Goal: Check status: Check status

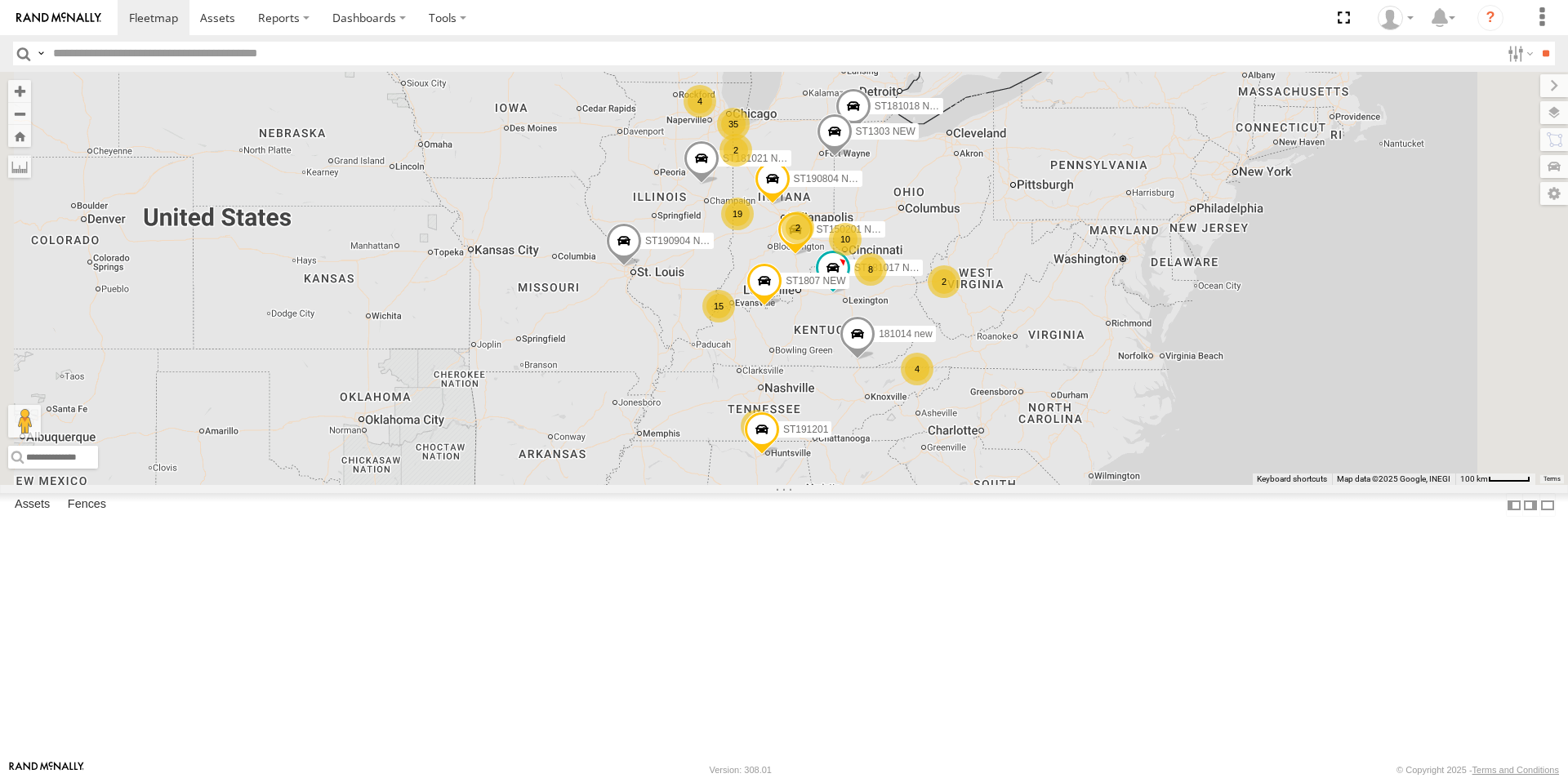
click at [123, 57] on input "text" at bounding box center [773, 53] width 1454 height 24
type input "******"
click at [1537, 41] on input "**" at bounding box center [1546, 53] width 18 height 24
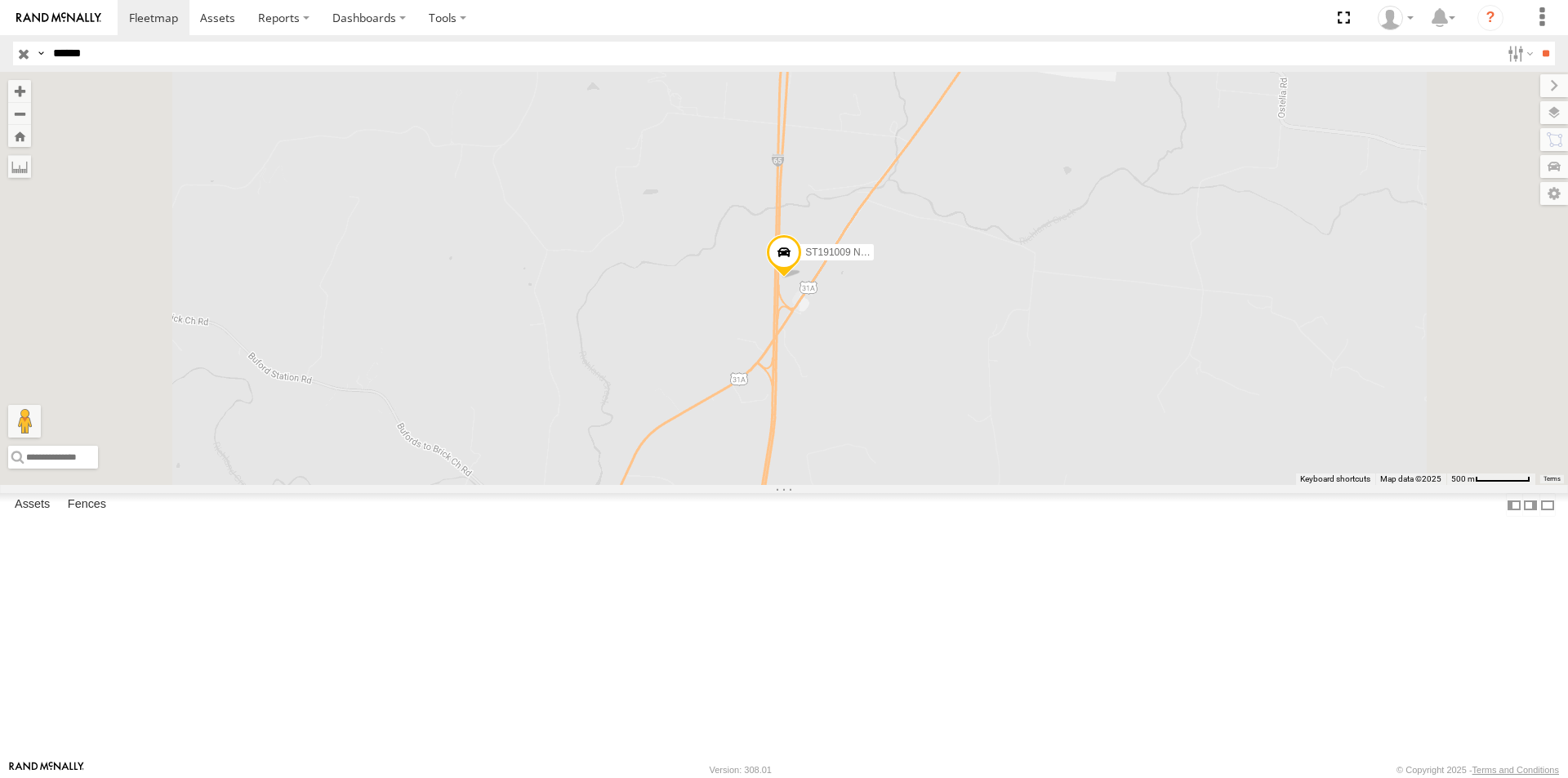
click at [0, 0] on div "ST191009 NEW" at bounding box center [0, 0] width 0 height 0
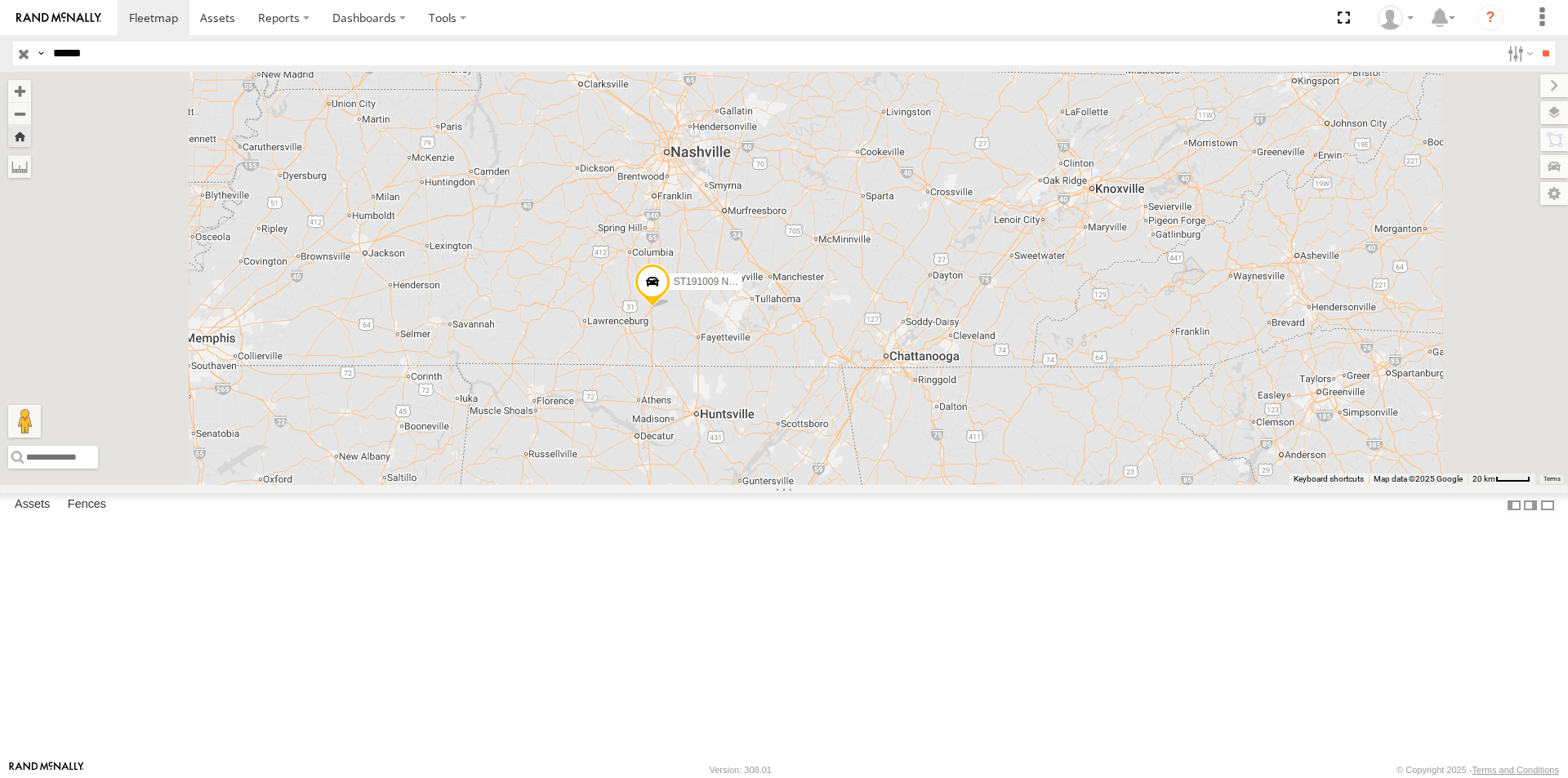
click at [671, 308] on span at bounding box center [652, 286] width 36 height 44
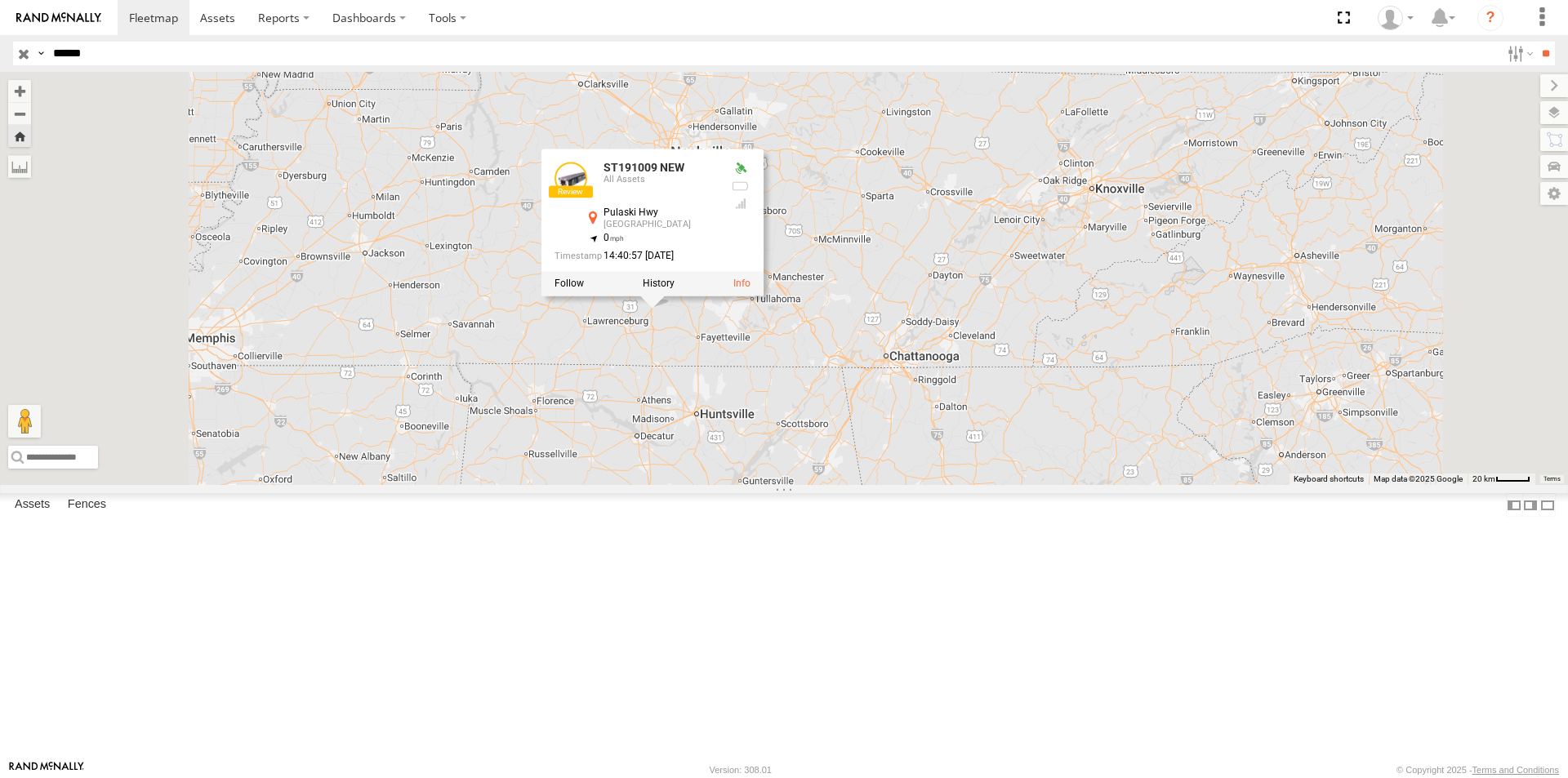
click at [910, 485] on div "ST191009 NEW ST191009 NEW All Assets [GEOGRAPHIC_DATA] 35.3116 , -86.88149 0 14…" at bounding box center [784, 278] width 1568 height 413
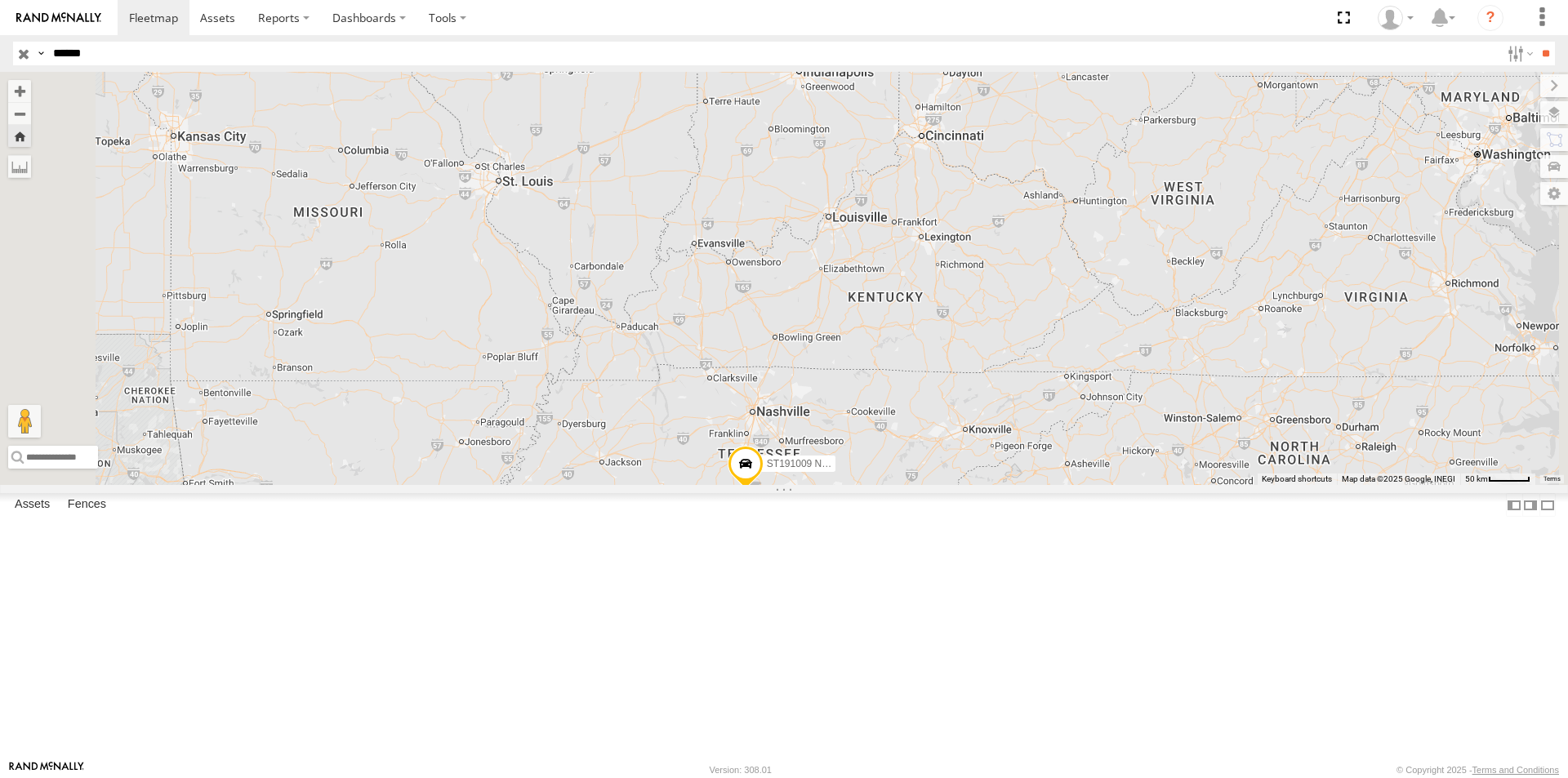
drag, startPoint x: 910, startPoint y: 503, endPoint x: 983, endPoint y: 672, distance: 184.1
click at [983, 485] on div "ST191009 NEW" at bounding box center [784, 278] width 1568 height 413
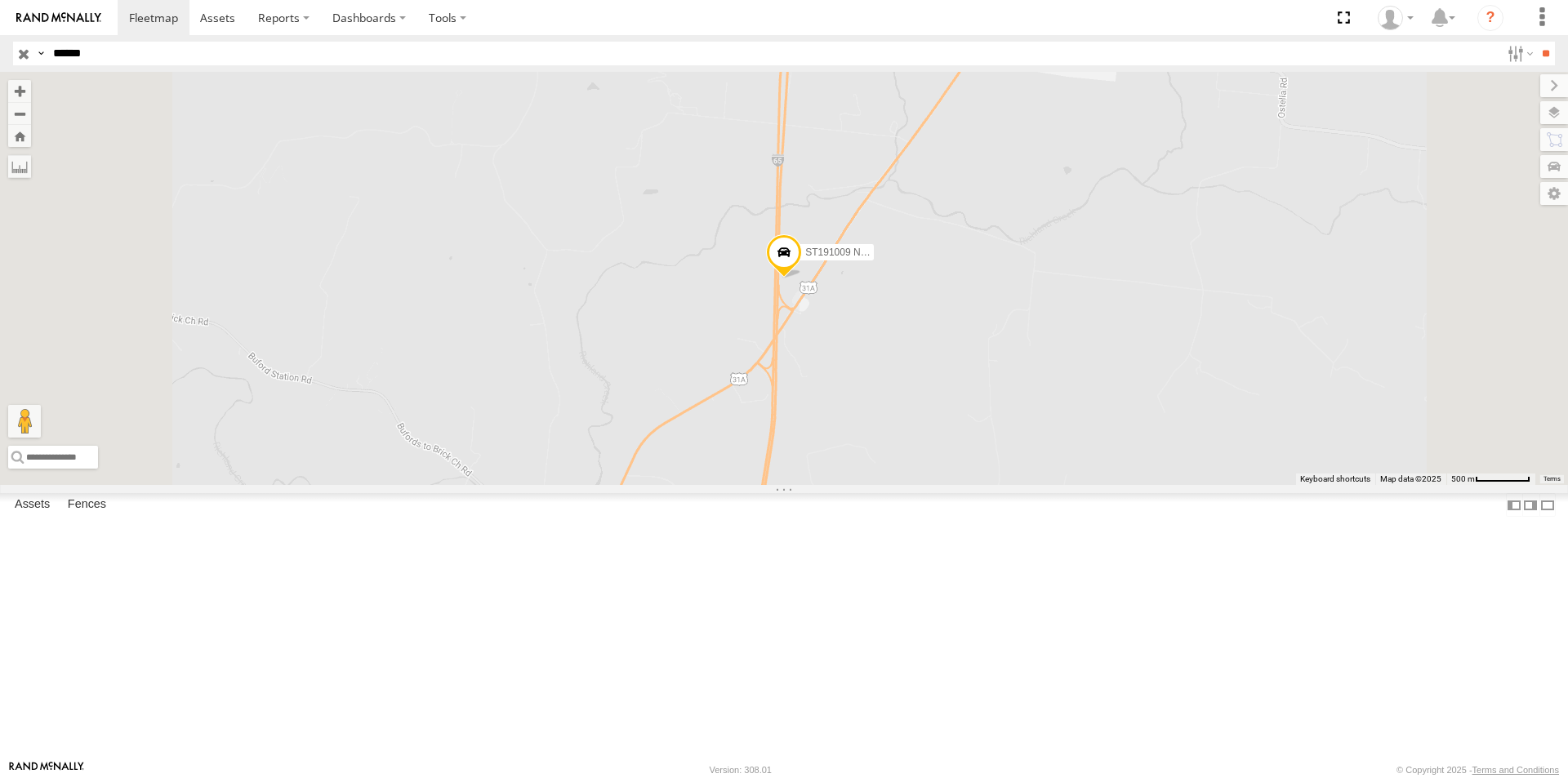
click at [0, 0] on div "ST191009 NEW" at bounding box center [0, 0] width 0 height 0
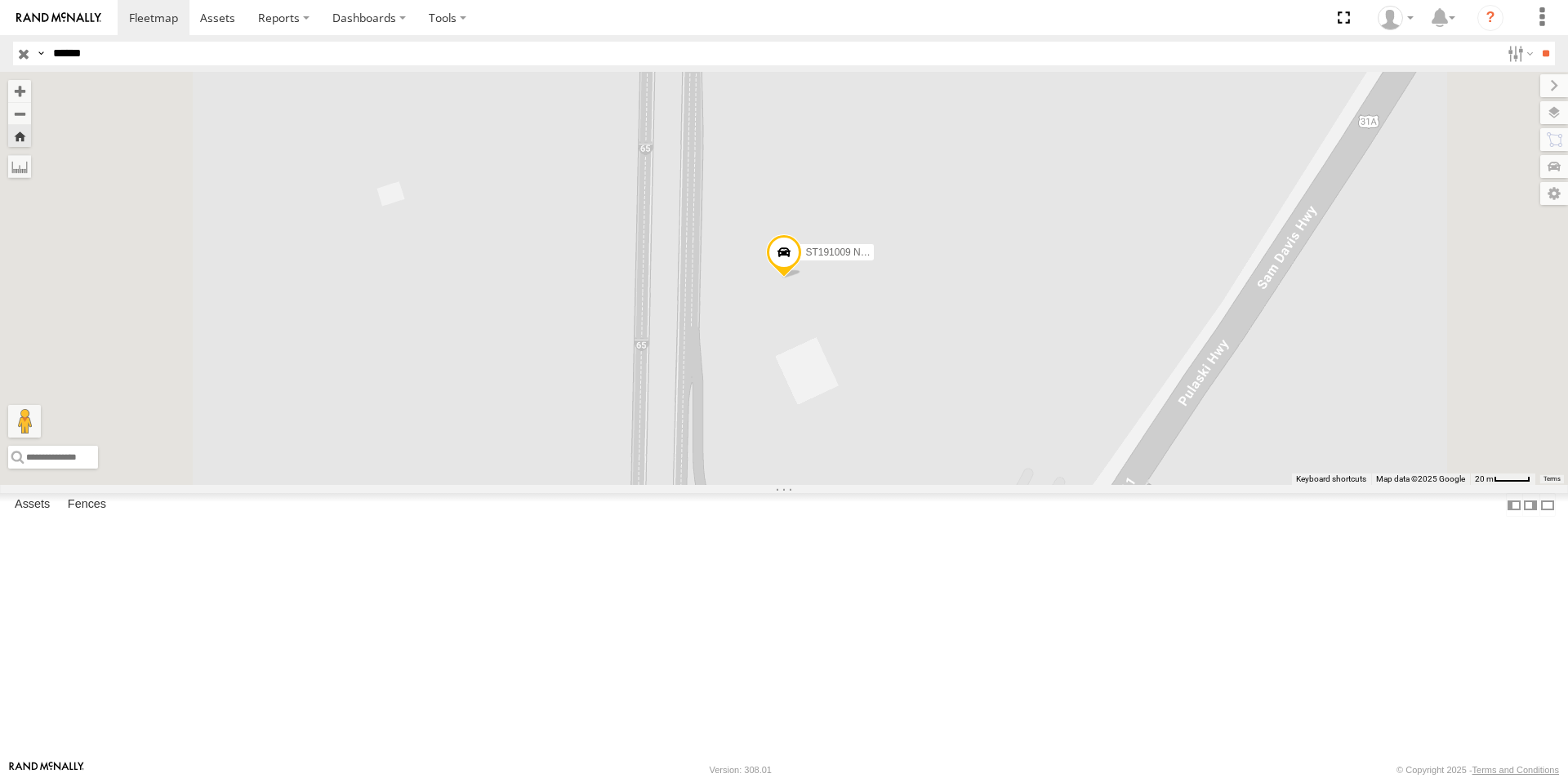
click at [0, 0] on span at bounding box center [0, 0] width 0 height 0
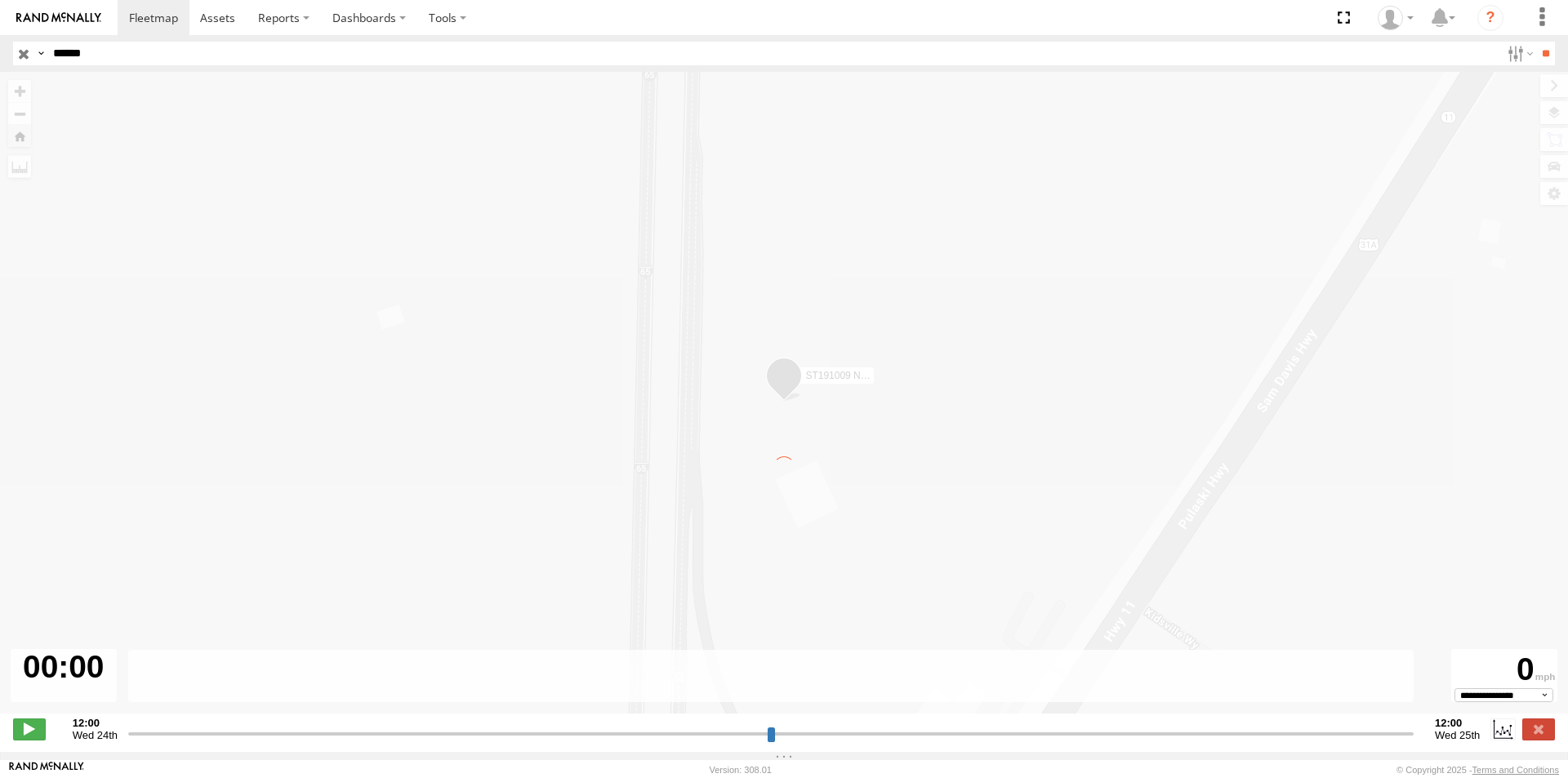
type input "**********"
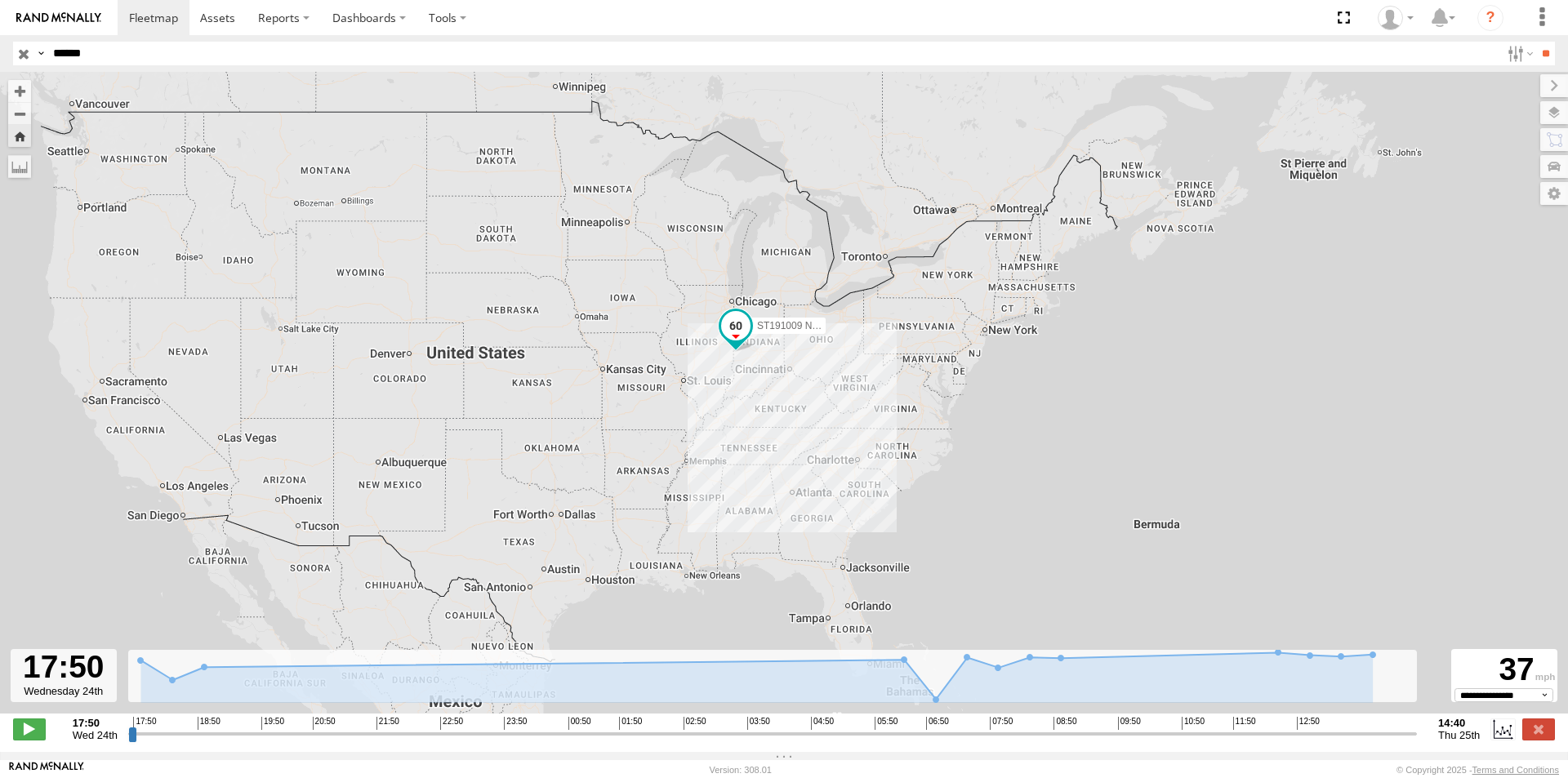
click at [733, 334] on span at bounding box center [736, 325] width 30 height 29
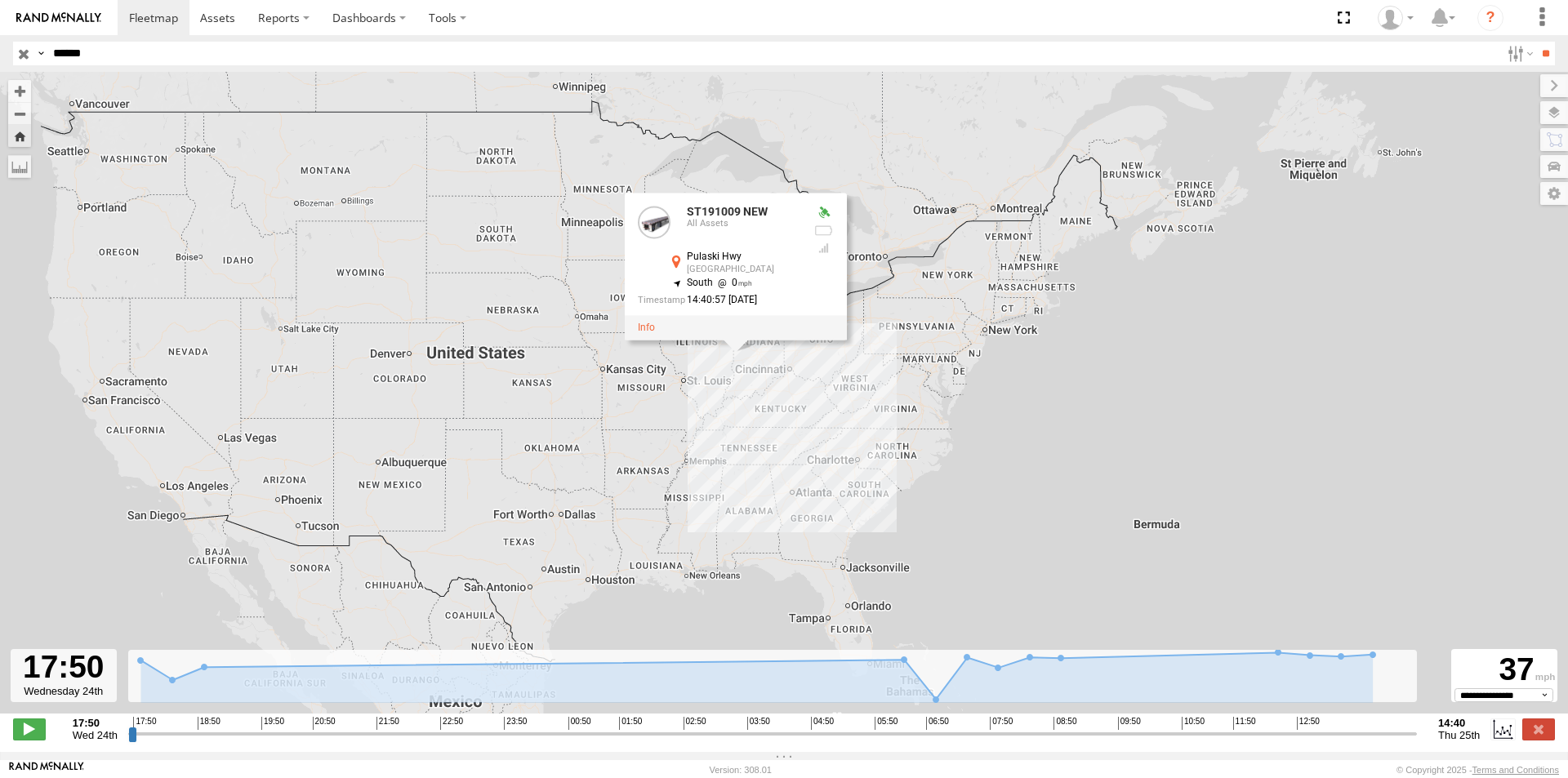
click at [864, 463] on div "ST191009 NEW ST191009 NEW All Assets [GEOGRAPHIC_DATA] 39.79728 , -87.40944 Sou…" at bounding box center [784, 401] width 1568 height 659
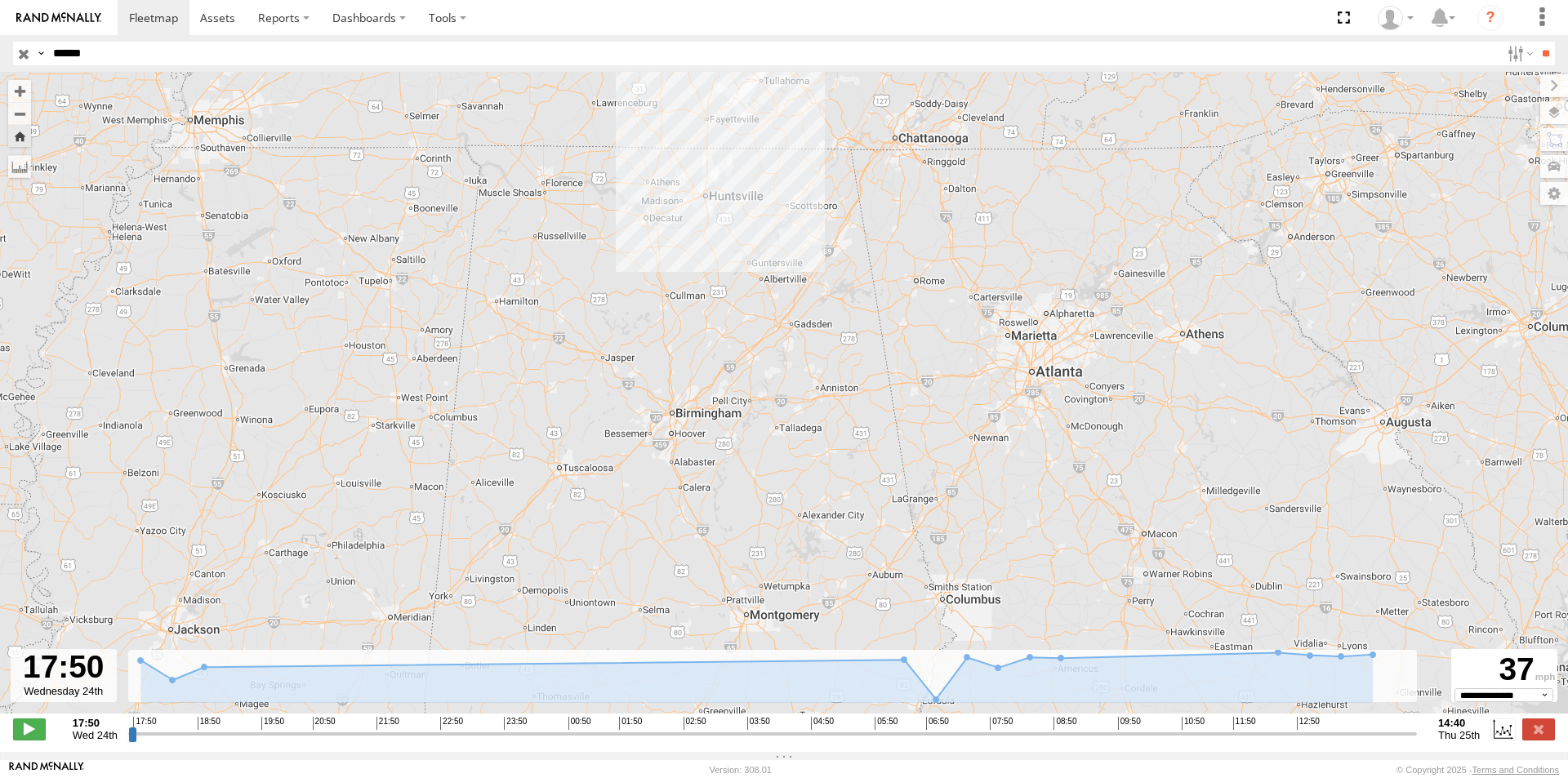
drag, startPoint x: 578, startPoint y: 482, endPoint x: 389, endPoint y: 151, distance: 381.2
click at [389, 151] on div "ST191009 NEW" at bounding box center [784, 401] width 1568 height 659
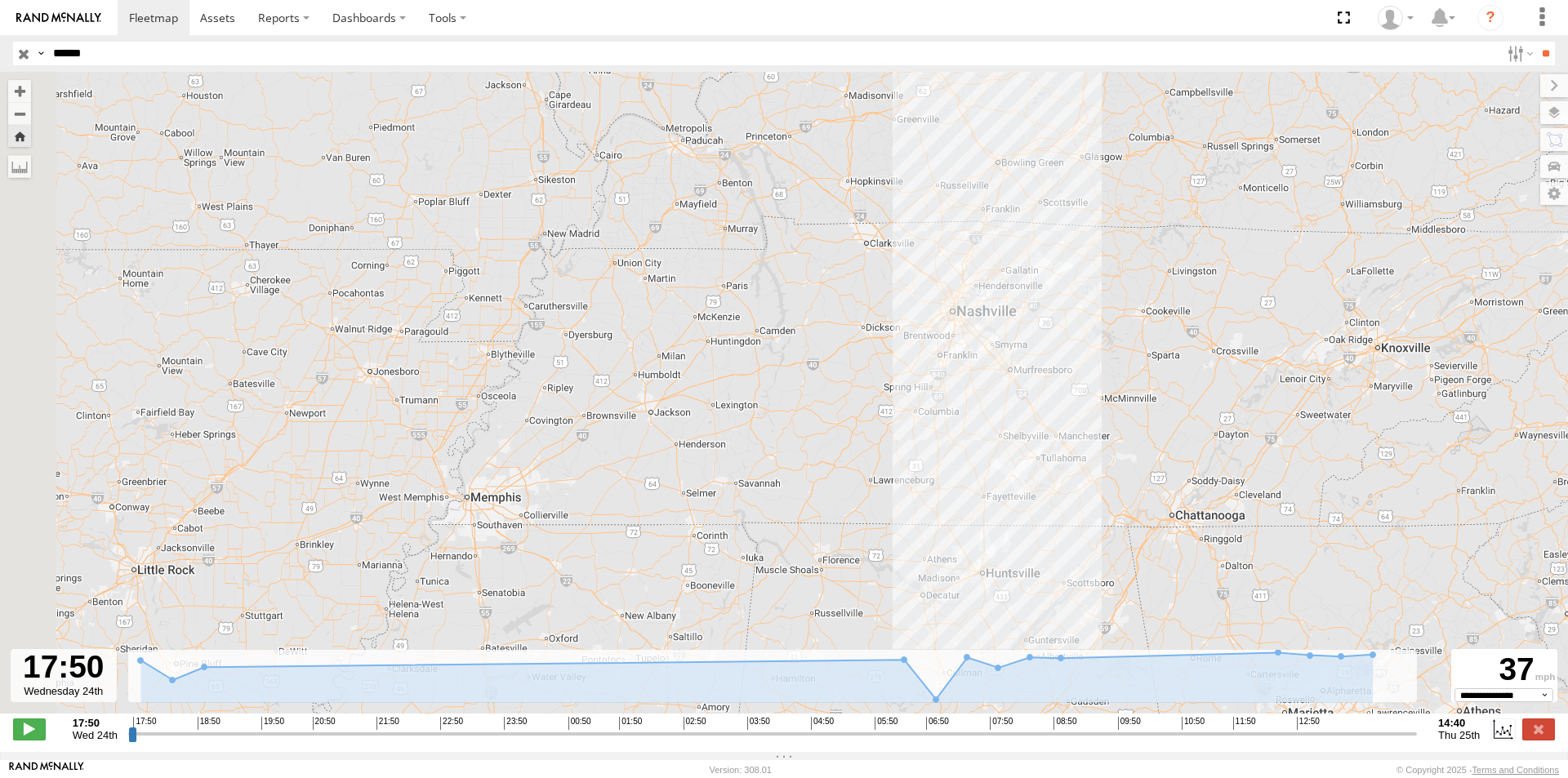
drag, startPoint x: 467, startPoint y: 309, endPoint x: 707, endPoint y: 572, distance: 356.0
click at [708, 614] on div "ST191009 NEW" at bounding box center [784, 401] width 1568 height 659
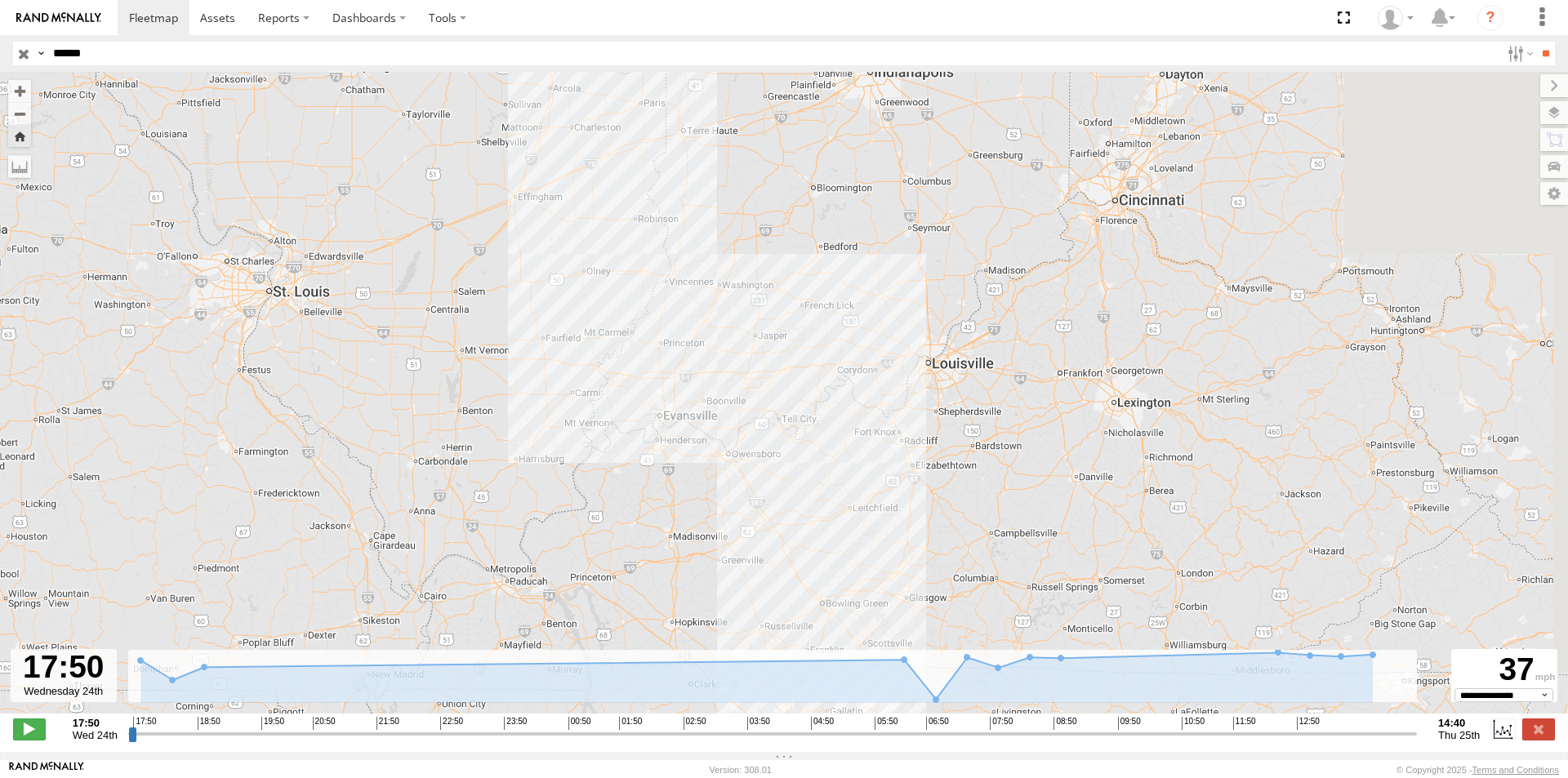
drag, startPoint x: 705, startPoint y: 246, endPoint x: 422, endPoint y: 623, distance: 471.4
click at [422, 623] on div "ST191009 NEW" at bounding box center [784, 401] width 1568 height 659
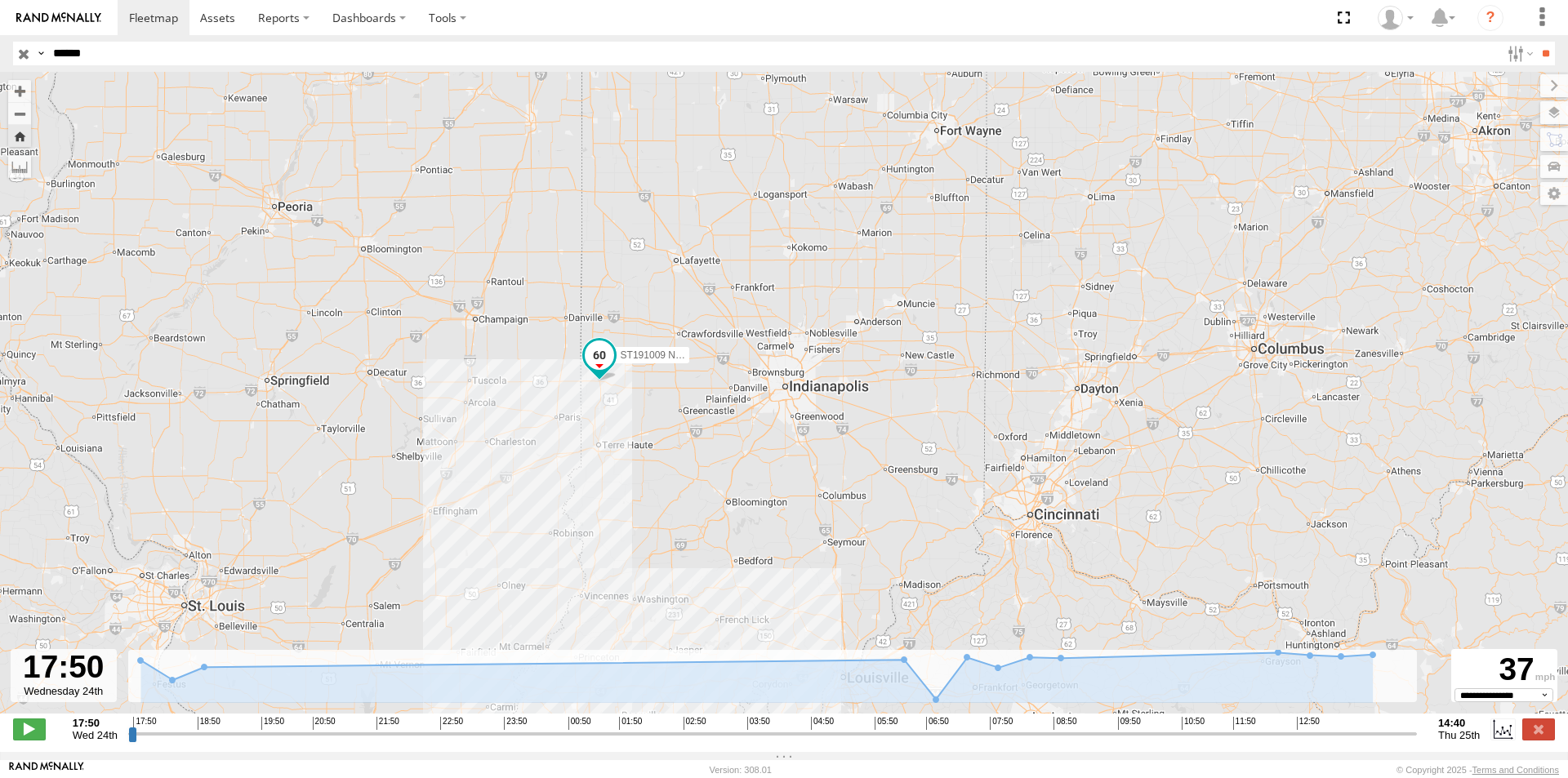
drag, startPoint x: 517, startPoint y: 289, endPoint x: 455, endPoint y: 576, distance: 293.6
click at [455, 576] on div "ST191009 NEW" at bounding box center [784, 401] width 1568 height 659
